Goal: Information Seeking & Learning: Learn about a topic

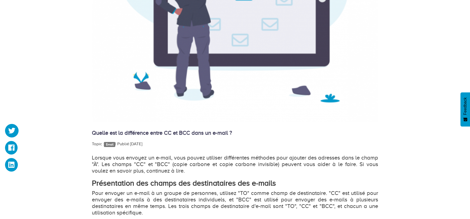
scroll to position [353, 0]
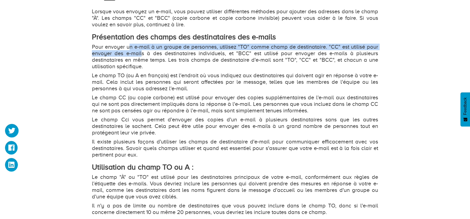
drag, startPoint x: 128, startPoint y: 47, endPoint x: 141, endPoint y: 55, distance: 14.9
click at [141, 55] on p "Pour envoyer un e-mail à un groupe de personnes, utilisez "TO" comme champ de d…" at bounding box center [235, 57] width 286 height 26
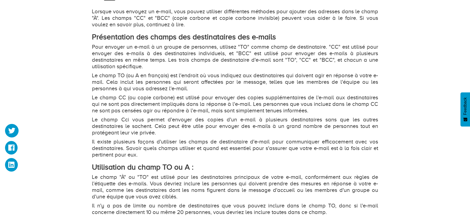
click at [157, 61] on p "Pour envoyer un e-mail à un groupe de personnes, utilisez "TO" comme champ de d…" at bounding box center [235, 57] width 286 height 26
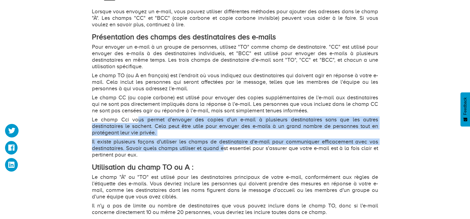
drag, startPoint x: 136, startPoint y: 121, endPoint x: 226, endPoint y: 151, distance: 94.3
click at [224, 152] on div "Lorsque vous envoyez un e-mail, vous pouvez utiliser différentes méthodes pour …" at bounding box center [235, 196] width 286 height 376
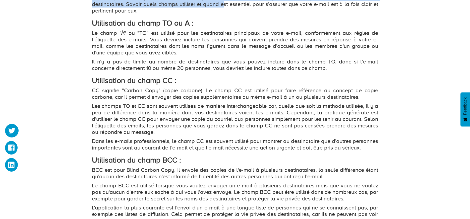
scroll to position [498, 0]
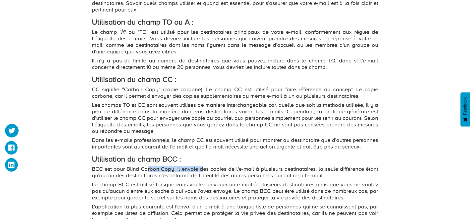
drag, startPoint x: 148, startPoint y: 177, endPoint x: 203, endPoint y: 177, distance: 55.0
click at [203, 177] on p "BCC est pour Blind Carbon Copy. Il envoie des copies de l'e-mail à plusieurs de…" at bounding box center [235, 172] width 286 height 13
click at [219, 191] on p "Le champ BCC est utilisé lorsque vous voulez envoyer un e-mail à plusieurs dest…" at bounding box center [235, 192] width 286 height 20
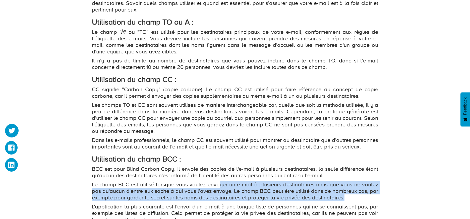
drag, startPoint x: 219, startPoint y: 192, endPoint x: 354, endPoint y: 208, distance: 135.5
click at [354, 201] on p "Le champ BCC est utilisé lorsque vous voulez envoyer un e-mail à plusieurs dest…" at bounding box center [235, 192] width 286 height 20
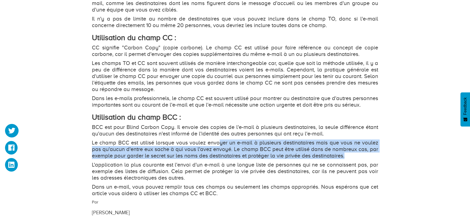
scroll to position [542, 0]
